Goal: Find contact information: Find contact information

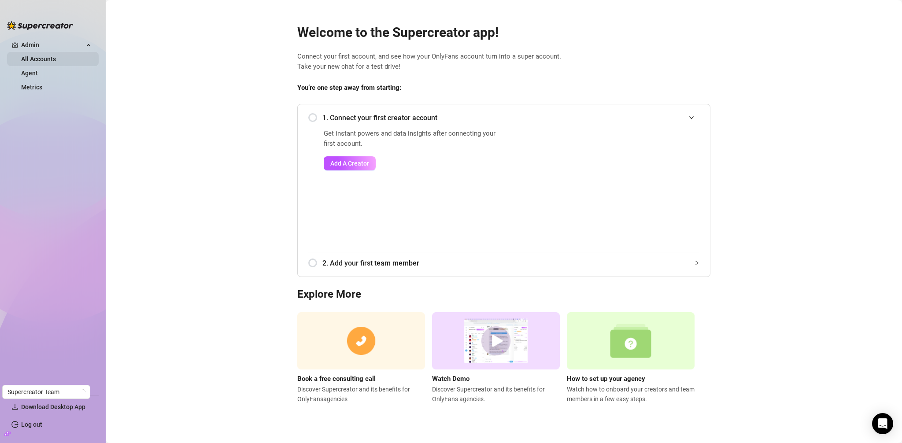
click at [40, 62] on link "All Accounts" at bounding box center [38, 59] width 35 height 7
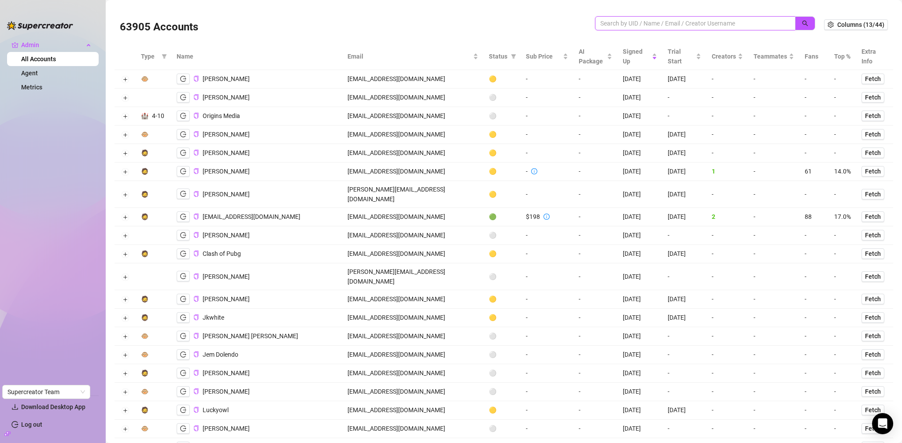
click at [696, 25] on input "search" at bounding box center [691, 24] width 183 height 10
paste input "dan@ceartas.io"
type input "dan@ceartas.io"
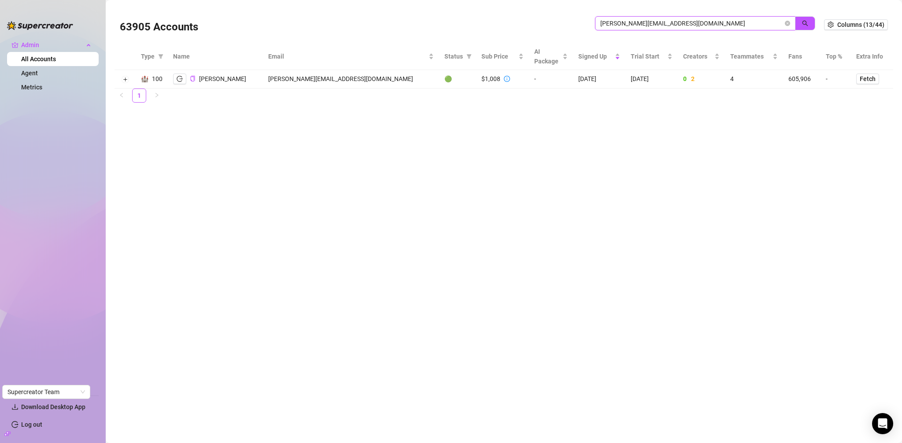
click at [789, 23] on icon "close-circle" at bounding box center [787, 23] width 5 height 5
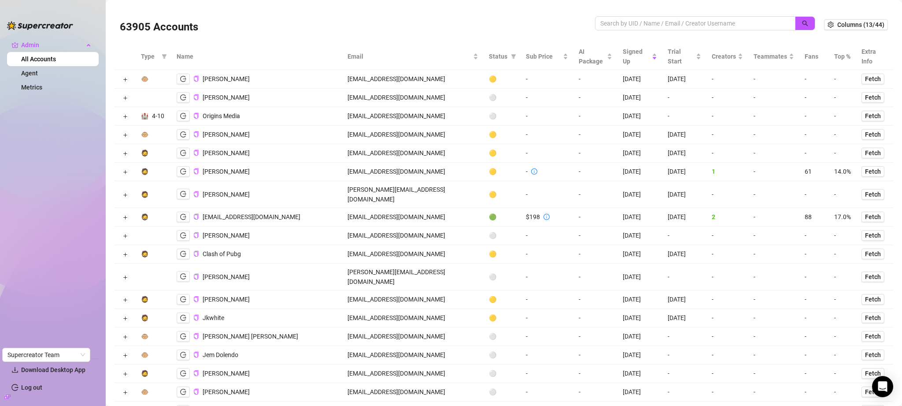
scroll to position [2, 0]
click at [642, 22] on input "search" at bounding box center [691, 22] width 183 height 10
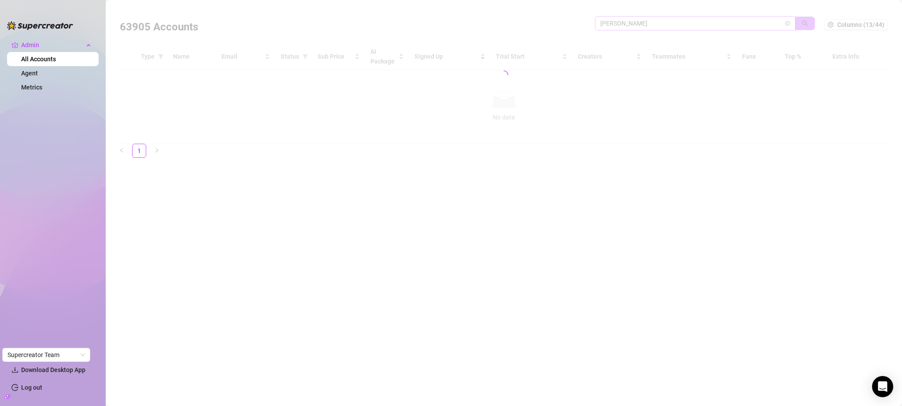
scroll to position [0, 0]
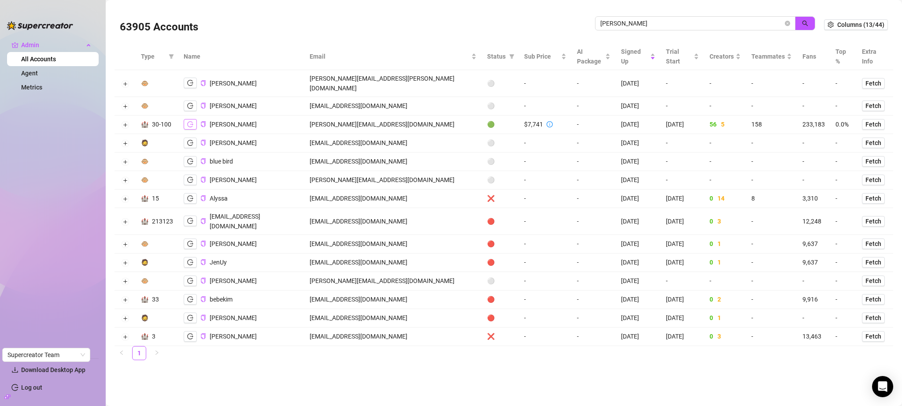
click at [189, 121] on icon "logout" at bounding box center [190, 124] width 6 height 6
click at [659, 19] on input "carrie" at bounding box center [691, 24] width 183 height 10
type input "jackson"
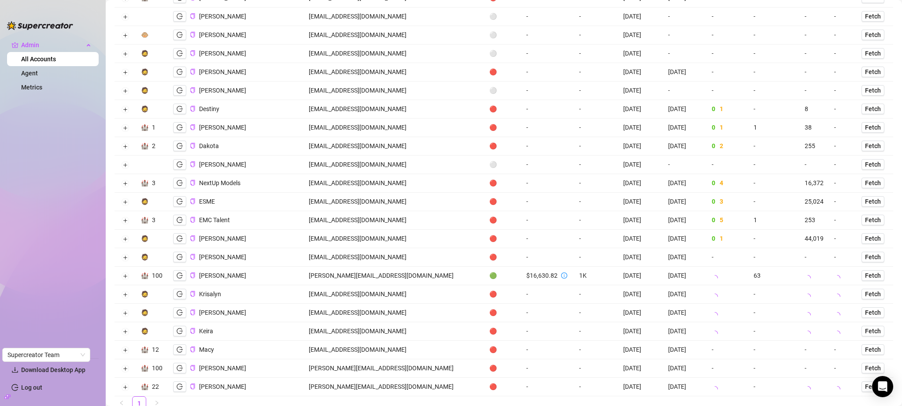
scroll to position [815, 0]
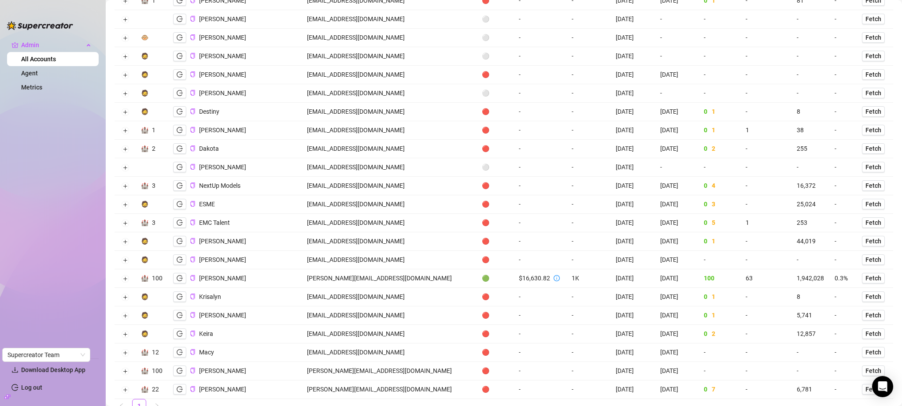
click at [355, 269] on td "jackson@creatorsinc.com" at bounding box center [389, 278] width 175 height 19
click at [375, 269] on td "jackson@creatorsinc.com" at bounding box center [389, 278] width 175 height 19
click at [377, 269] on td "jackson@creatorsinc.com" at bounding box center [389, 278] width 175 height 19
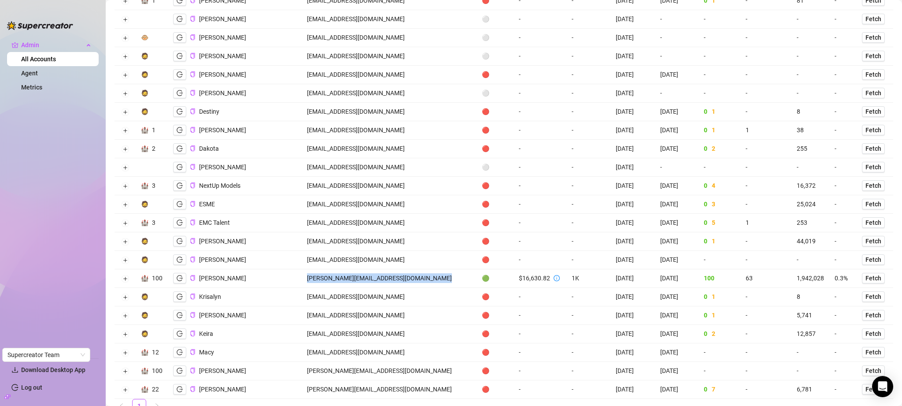
copy td "jackson@creatorsinc.com"
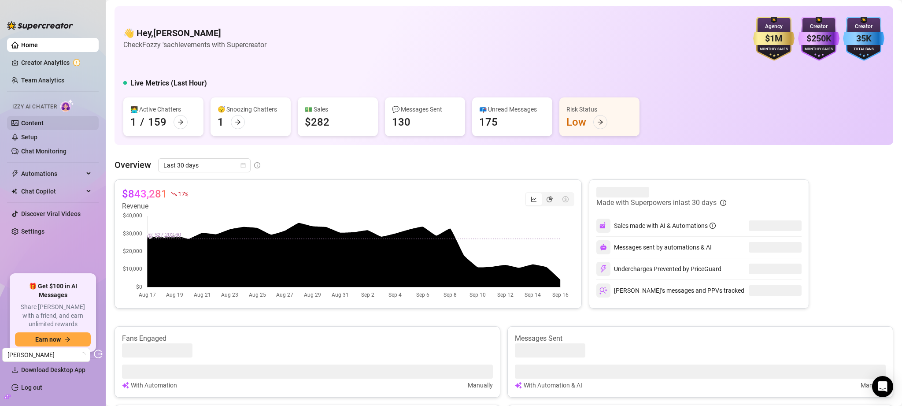
click at [41, 123] on link "Content" at bounding box center [32, 122] width 22 height 7
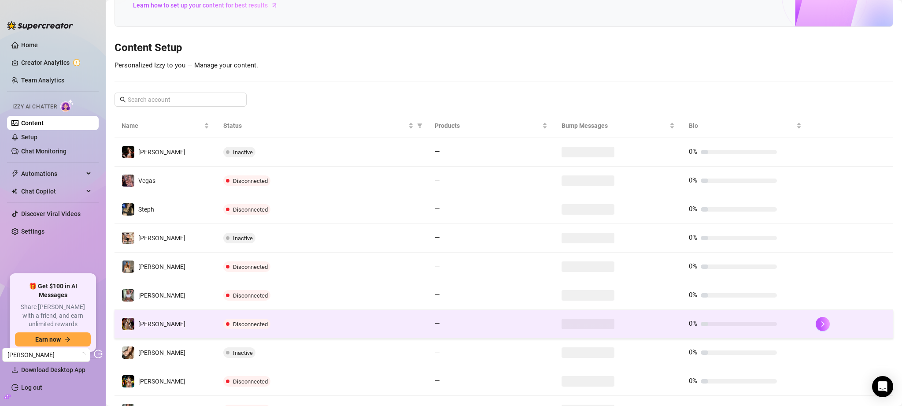
scroll to position [140, 0]
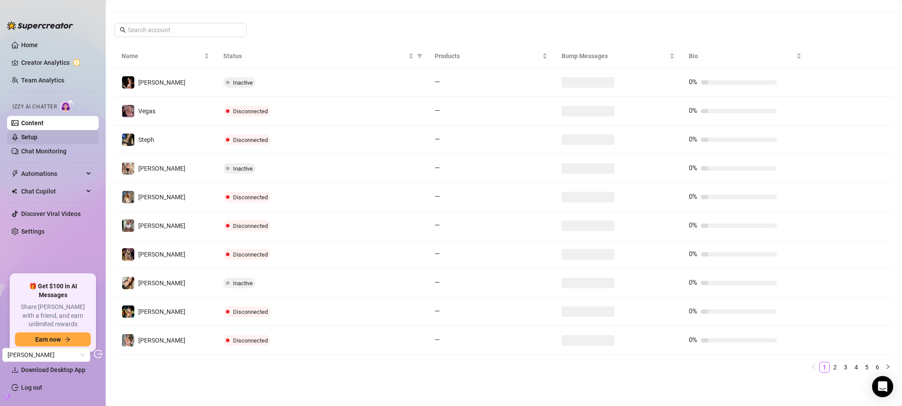
click at [37, 141] on link "Setup" at bounding box center [29, 136] width 16 height 7
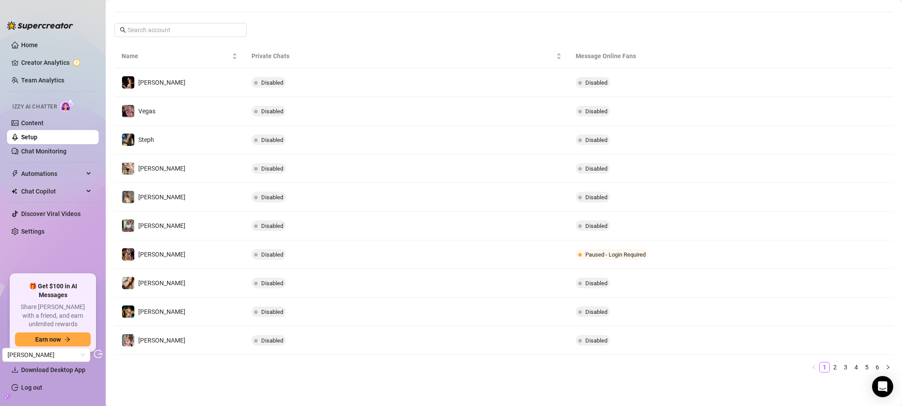
scroll to position [125, 0]
click at [56, 149] on link "Chat Monitoring" at bounding box center [43, 151] width 45 height 7
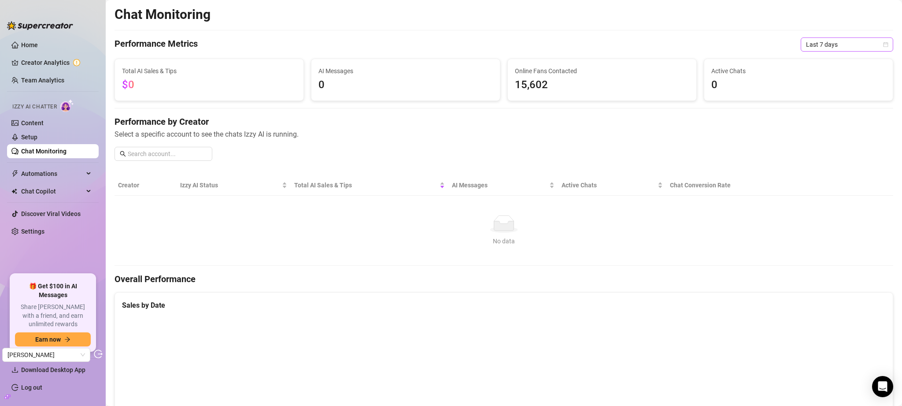
click at [842, 41] on span "Last 7 days" at bounding box center [847, 44] width 82 height 13
click at [834, 85] on div "Last 30 days" at bounding box center [840, 90] width 78 height 10
click at [30, 121] on link "Content" at bounding box center [32, 122] width 22 height 7
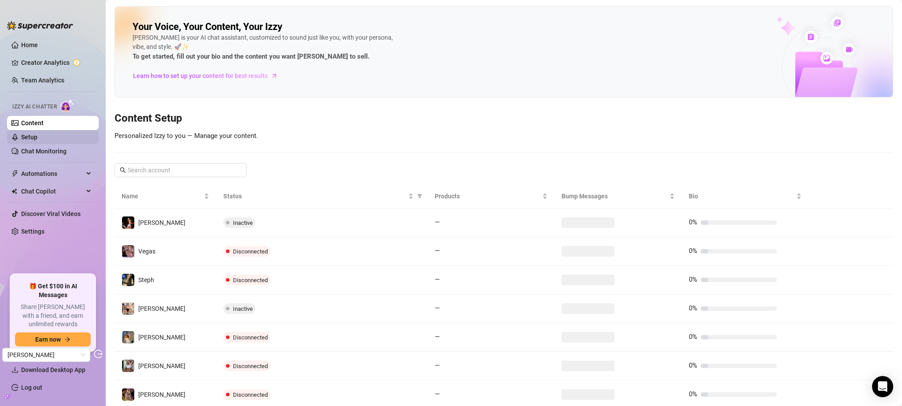
click at [37, 133] on link "Setup" at bounding box center [29, 136] width 16 height 7
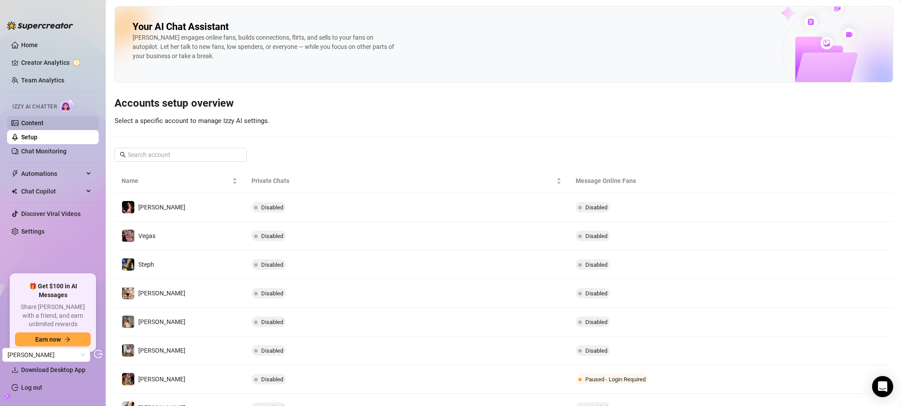
click at [44, 119] on link "Content" at bounding box center [32, 122] width 22 height 7
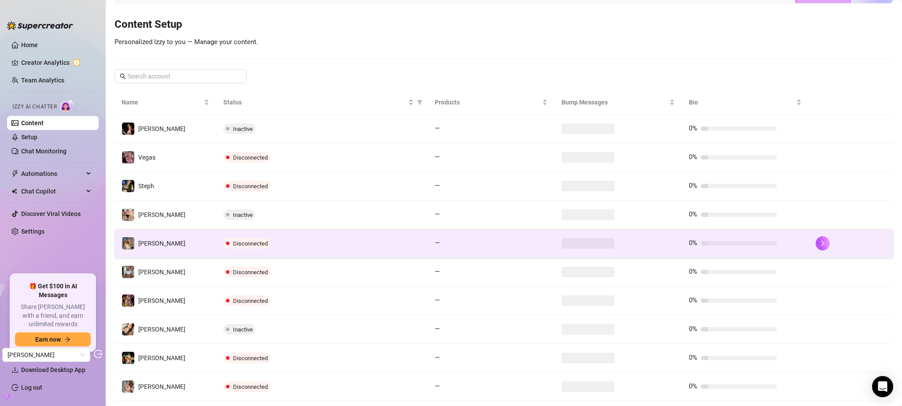
scroll to position [140, 0]
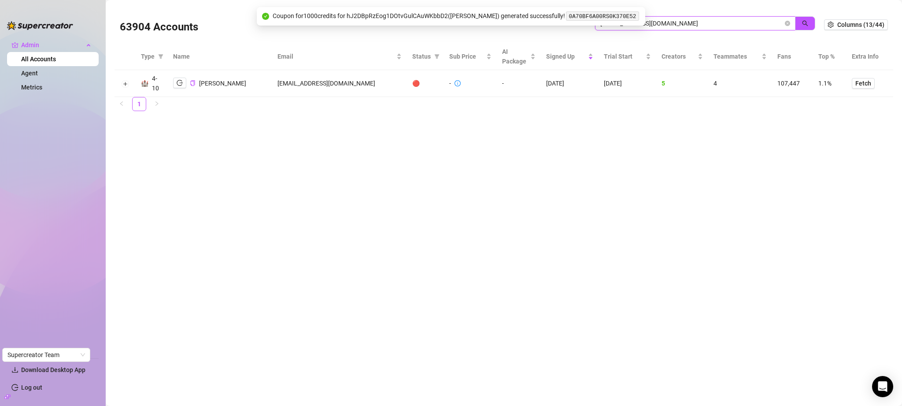
click at [682, 20] on input "[EMAIL_ADDRESS][DOMAIN_NAME]" at bounding box center [691, 24] width 183 height 10
type input "pallet"
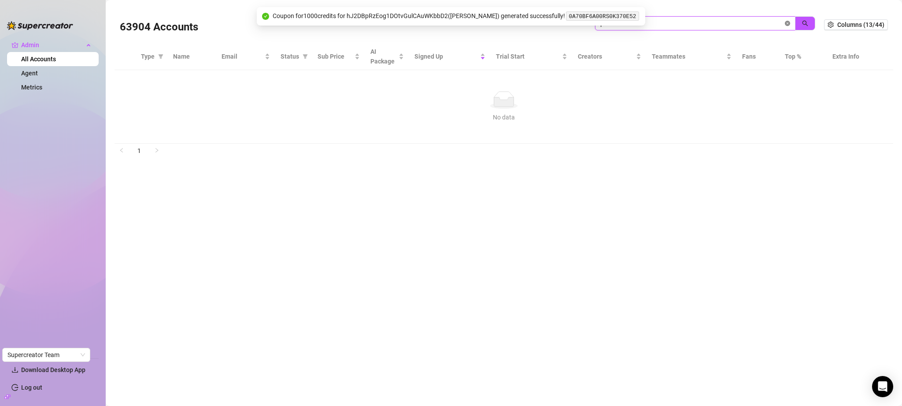
click at [788, 23] on icon "close-circle" at bounding box center [787, 23] width 5 height 5
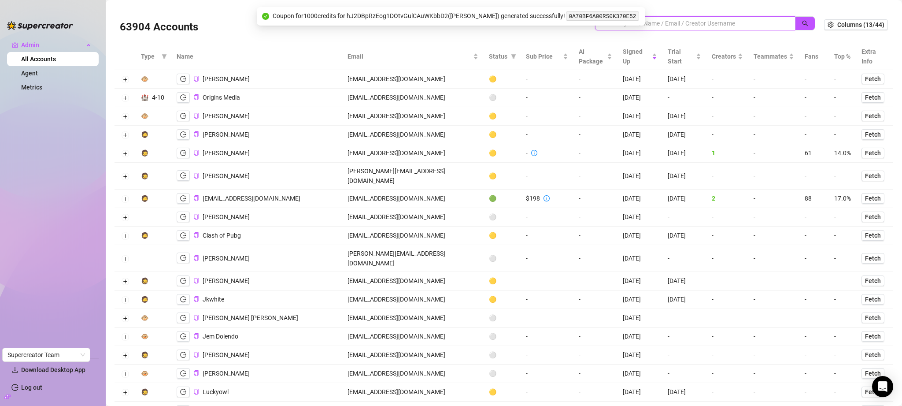
click at [668, 24] on input "search" at bounding box center [691, 24] width 183 height 10
paste input "[PERSON_NAME][EMAIL_ADDRESS][PERSON_NAME][DOMAIN_NAME]"
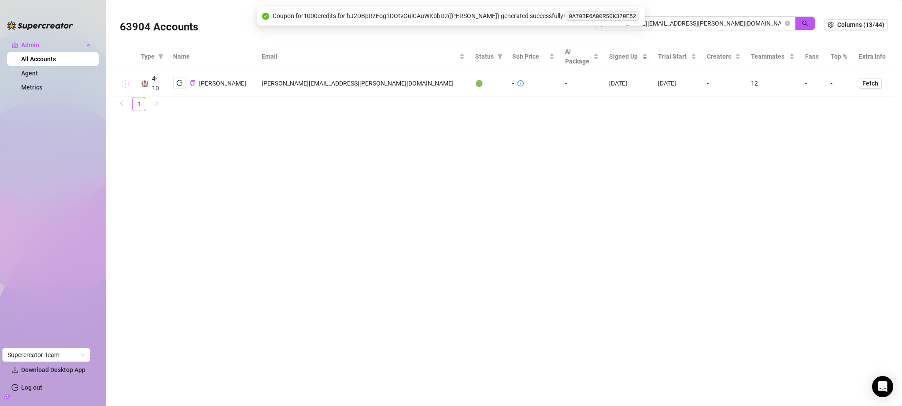
click at [128, 84] on button "Expand row" at bounding box center [125, 83] width 7 height 7
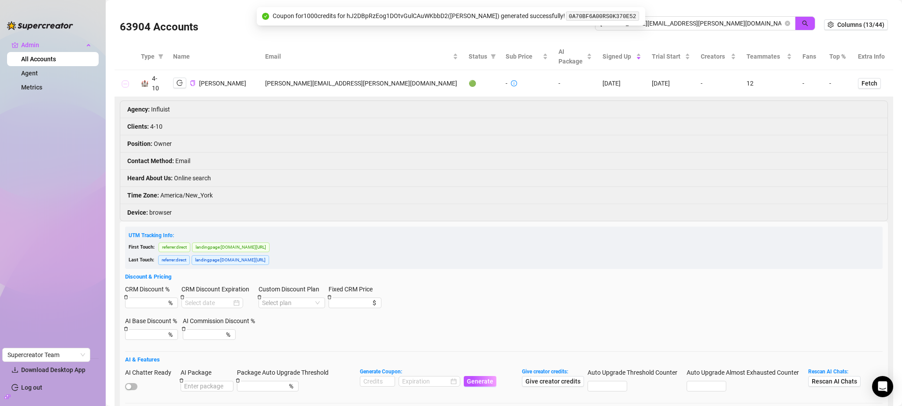
scroll to position [2, 0]
click at [179, 80] on icon "logout" at bounding box center [180, 81] width 6 height 6
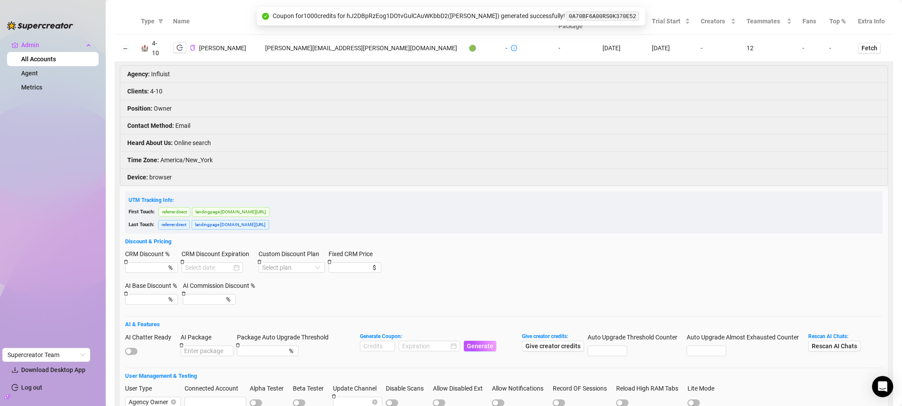
scroll to position [16, 0]
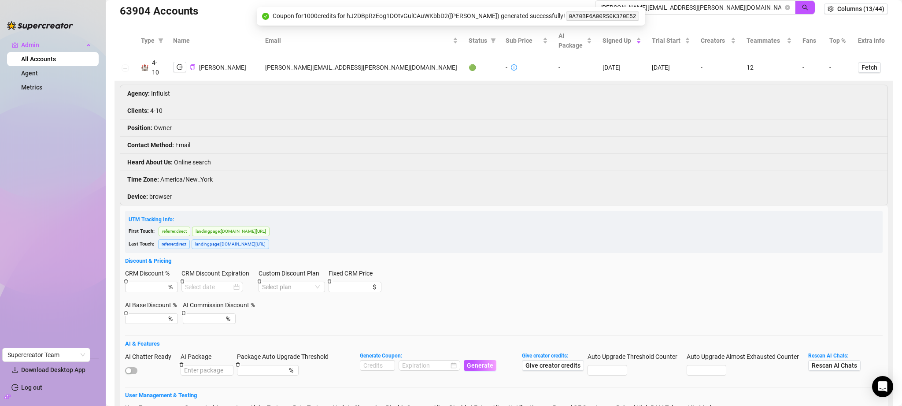
click at [314, 67] on td "catherine.franklin@palettemgmt.com" at bounding box center [362, 67] width 204 height 27
click at [380, 67] on td "catherine.franklin@palettemgmt.com" at bounding box center [362, 67] width 204 height 27
drag, startPoint x: 382, startPoint y: 67, endPoint x: 324, endPoint y: 70, distance: 58.7
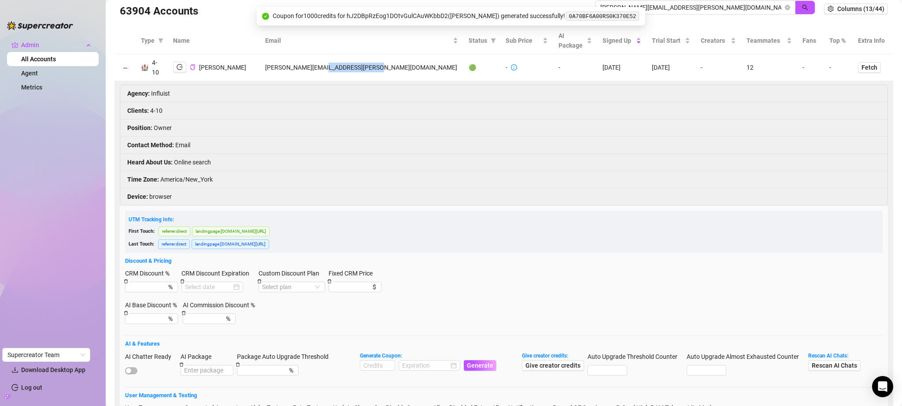
click at [324, 70] on td "catherine.franklin@palettemgmt.com" at bounding box center [362, 67] width 204 height 27
click at [731, 8] on input "catherine.franklin@palettemgmt.com" at bounding box center [691, 8] width 183 height 10
click at [732, 8] on input "catherine.franklin@palettemgmt.com" at bounding box center [691, 8] width 183 height 10
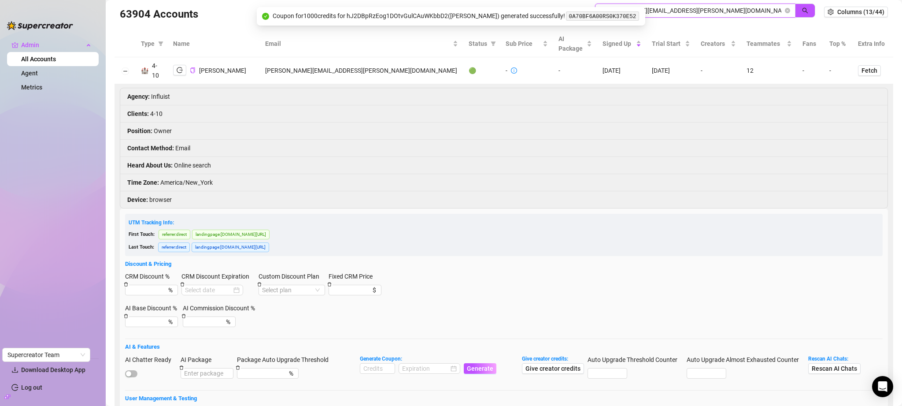
click at [732, 8] on input "catherine.franklin@palettemgmt.com" at bounding box center [691, 11] width 183 height 10
paste input "ravengreyprivate@gmail"
type input "ravengreyprivate@gmail.com"
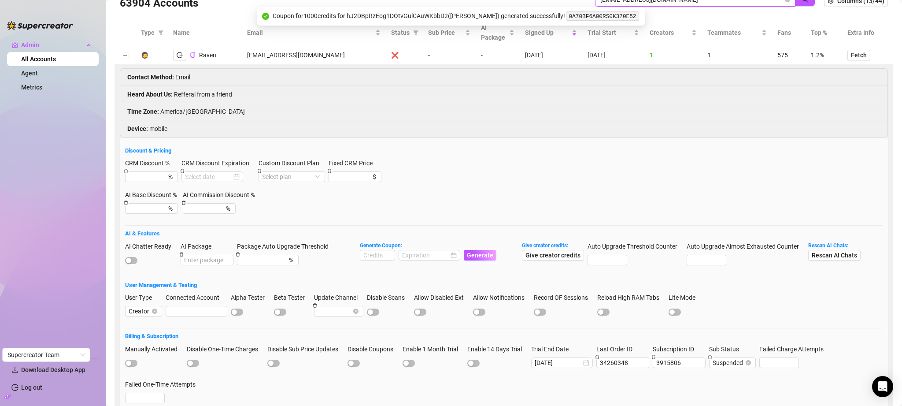
scroll to position [37, 0]
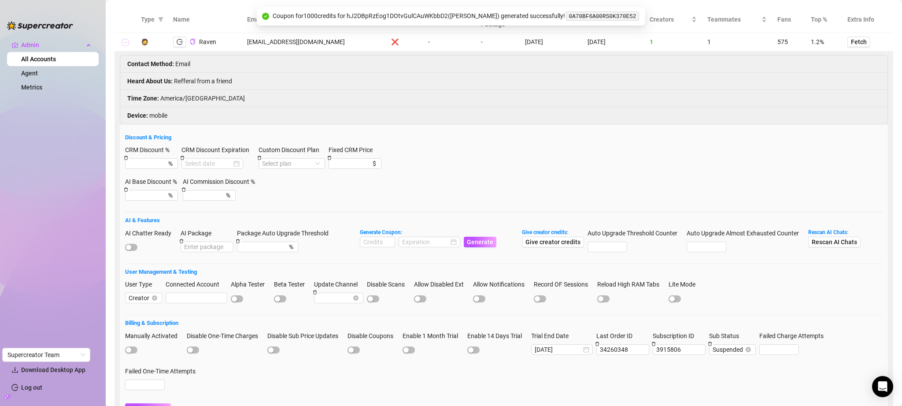
click at [124, 45] on button "Collapse row" at bounding box center [125, 42] width 7 height 7
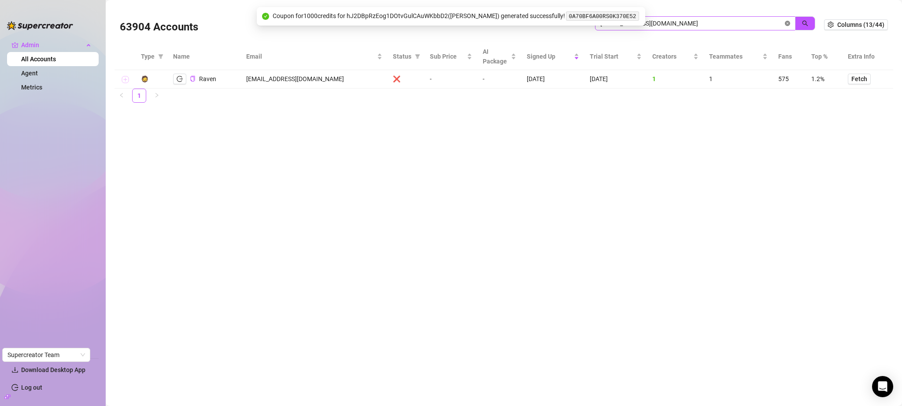
click at [789, 22] on icon "close-circle" at bounding box center [787, 23] width 5 height 5
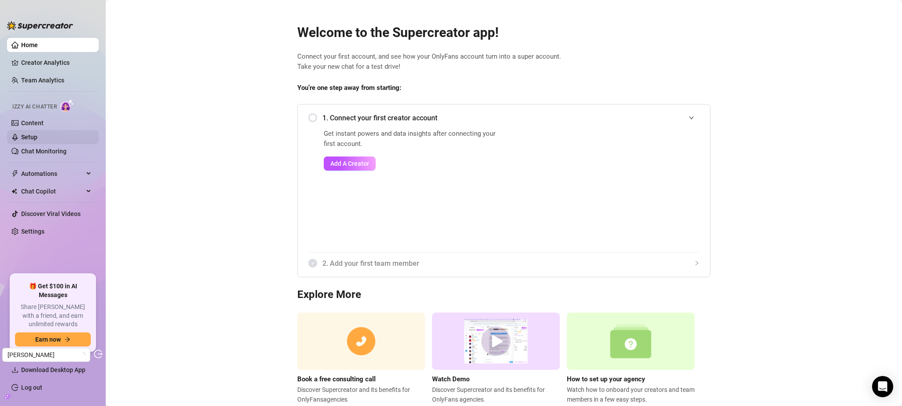
click at [37, 137] on link "Setup" at bounding box center [29, 136] width 16 height 7
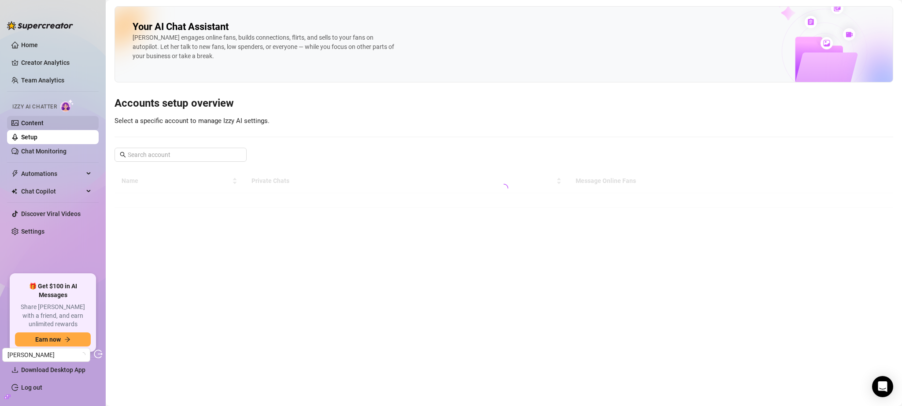
click at [44, 124] on link "Content" at bounding box center [32, 122] width 22 height 7
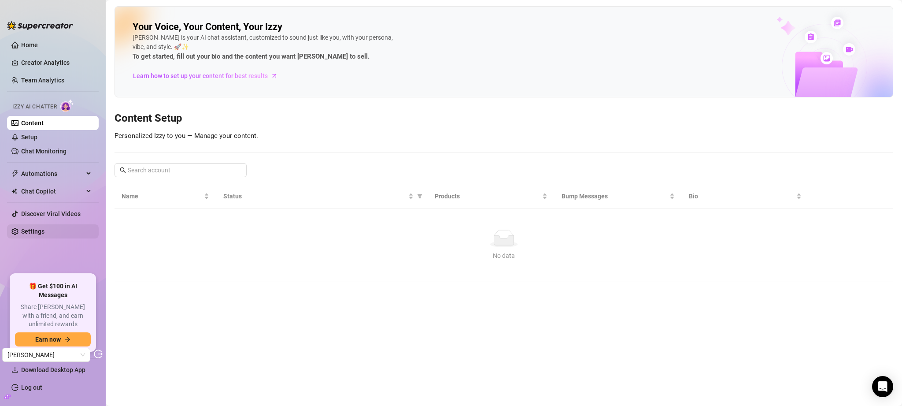
click at [44, 228] on link "Settings" at bounding box center [32, 231] width 23 height 7
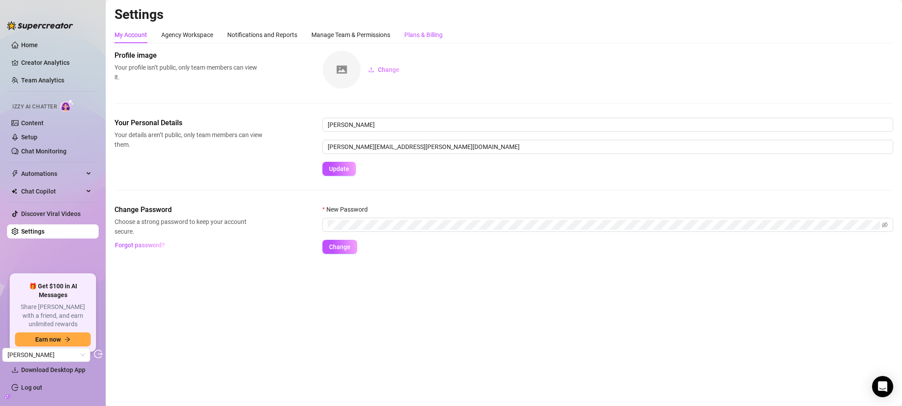
click at [428, 30] on div "Plans & Billing" at bounding box center [423, 35] width 38 height 10
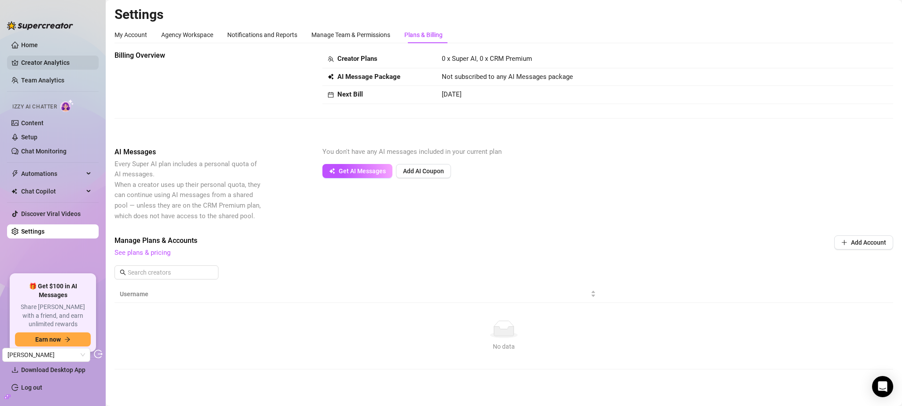
click at [77, 67] on link "Creator Analytics" at bounding box center [56, 63] width 70 height 14
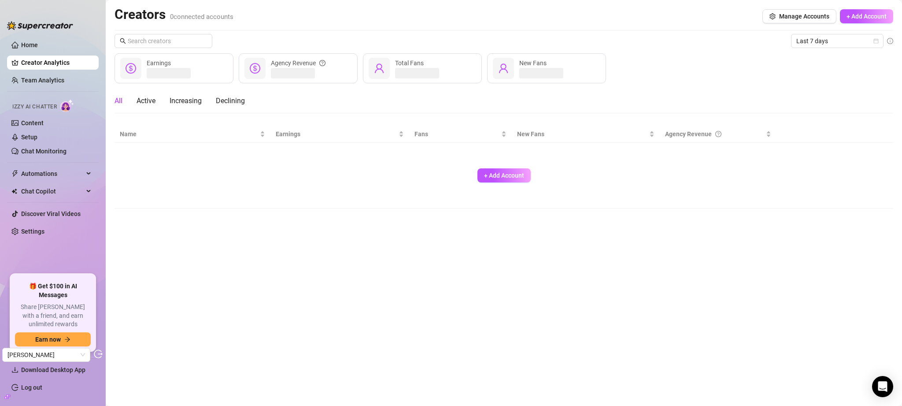
click at [56, 65] on link "Creator Analytics" at bounding box center [56, 63] width 70 height 14
click at [64, 83] on link "Team Analytics" at bounding box center [42, 80] width 43 height 7
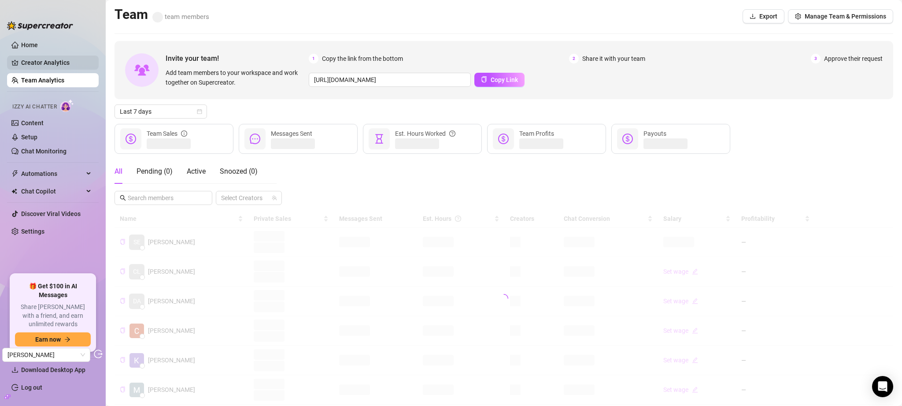
click at [67, 66] on link "Creator Analytics" at bounding box center [56, 63] width 70 height 14
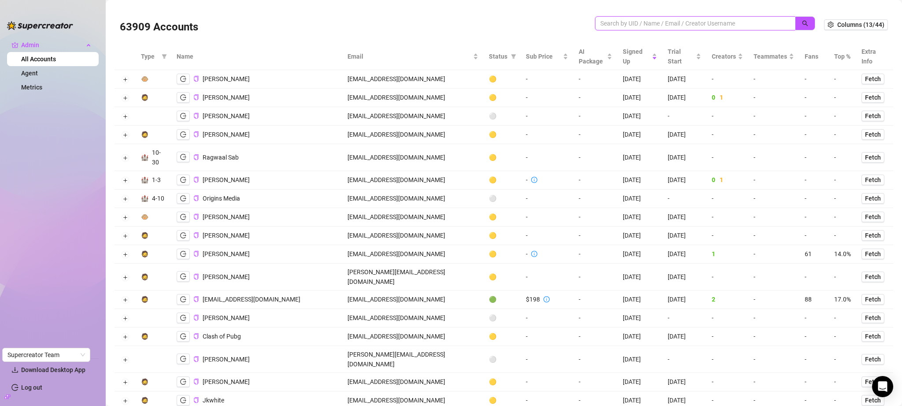
click at [685, 26] on input "search" at bounding box center [691, 24] width 183 height 10
paste input "[PERSON_NAME][EMAIL_ADDRESS]"
type input "[PERSON_NAME][EMAIL_ADDRESS]"
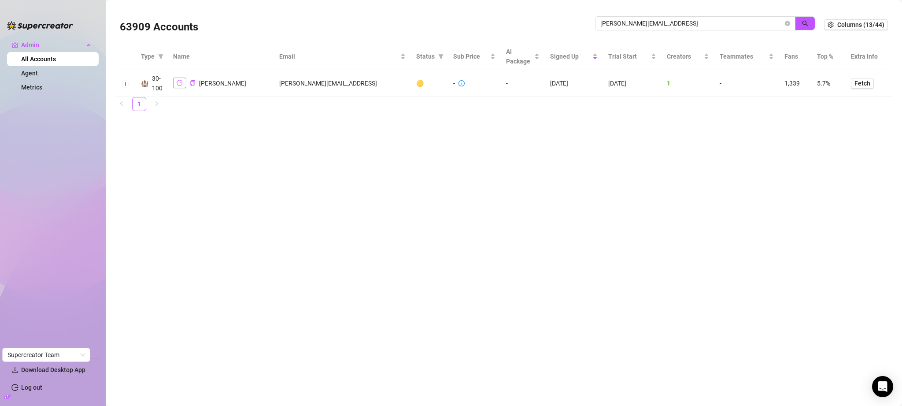
click at [184, 80] on button "button" at bounding box center [179, 83] width 13 height 11
click at [324, 84] on td "[PERSON_NAME][EMAIL_ADDRESS]" at bounding box center [342, 83] width 137 height 27
click at [345, 83] on td "[PERSON_NAME][EMAIL_ADDRESS]" at bounding box center [342, 83] width 137 height 27
click at [319, 83] on td "[PERSON_NAME][EMAIL_ADDRESS]" at bounding box center [342, 83] width 137 height 27
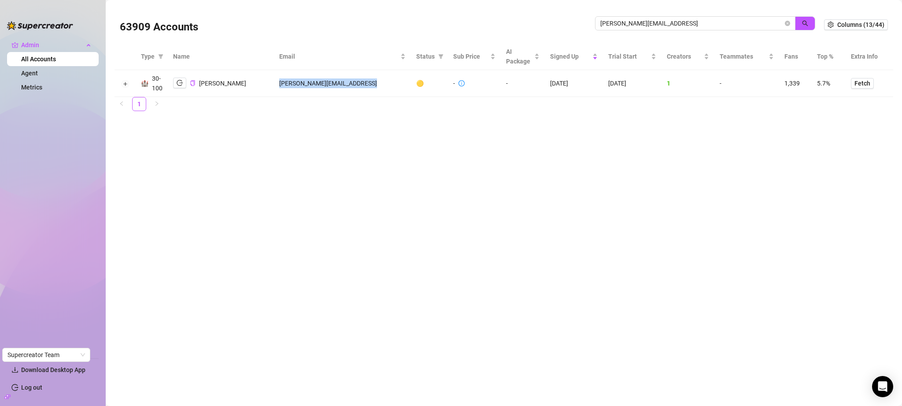
click at [319, 83] on td "[PERSON_NAME][EMAIL_ADDRESS]" at bounding box center [342, 83] width 137 height 27
copy td "[PERSON_NAME][EMAIL_ADDRESS]"
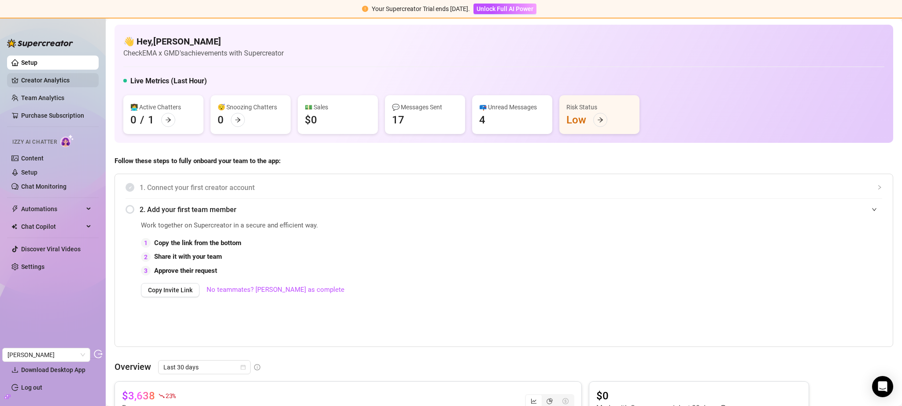
click at [56, 78] on link "Creator Analytics" at bounding box center [56, 80] width 70 height 14
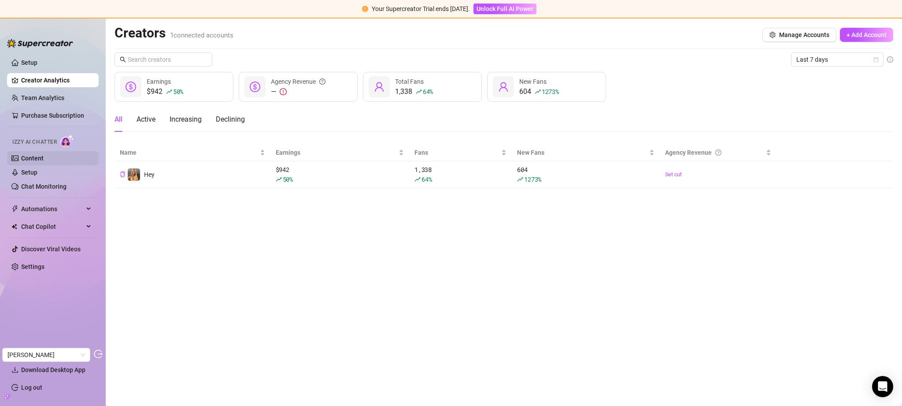
click at [44, 162] on link "Content" at bounding box center [32, 158] width 22 height 7
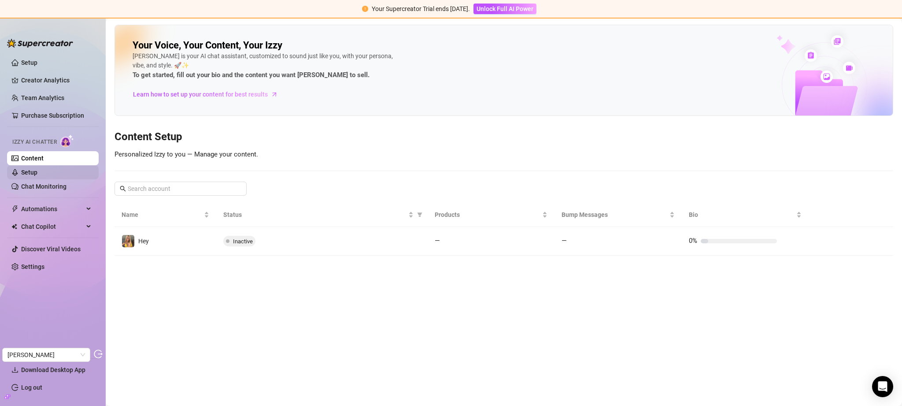
click at [37, 174] on link "Setup" at bounding box center [29, 172] width 16 height 7
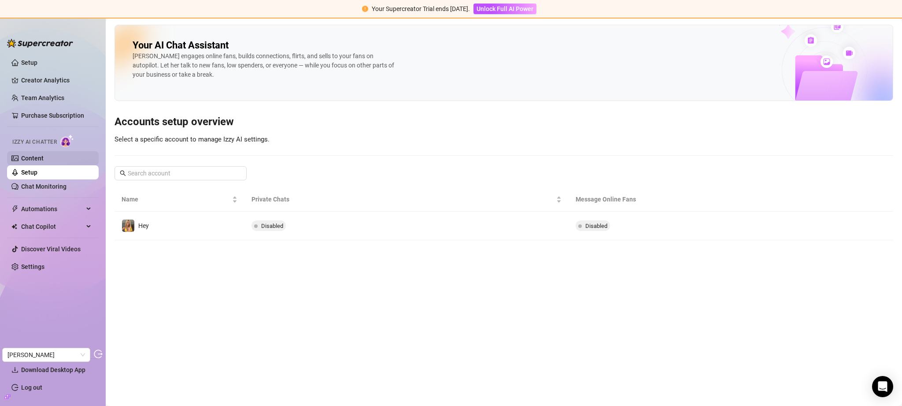
click at [44, 157] on link "Content" at bounding box center [32, 158] width 22 height 7
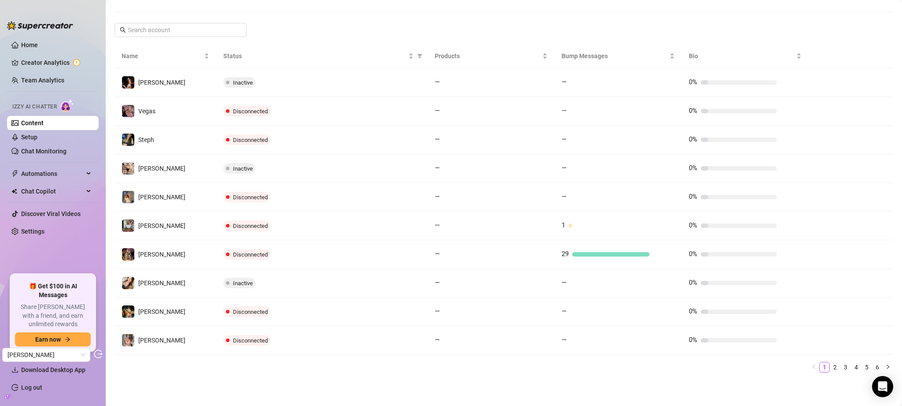
scroll to position [140, 0]
